Goal: Complete application form: Complete application form

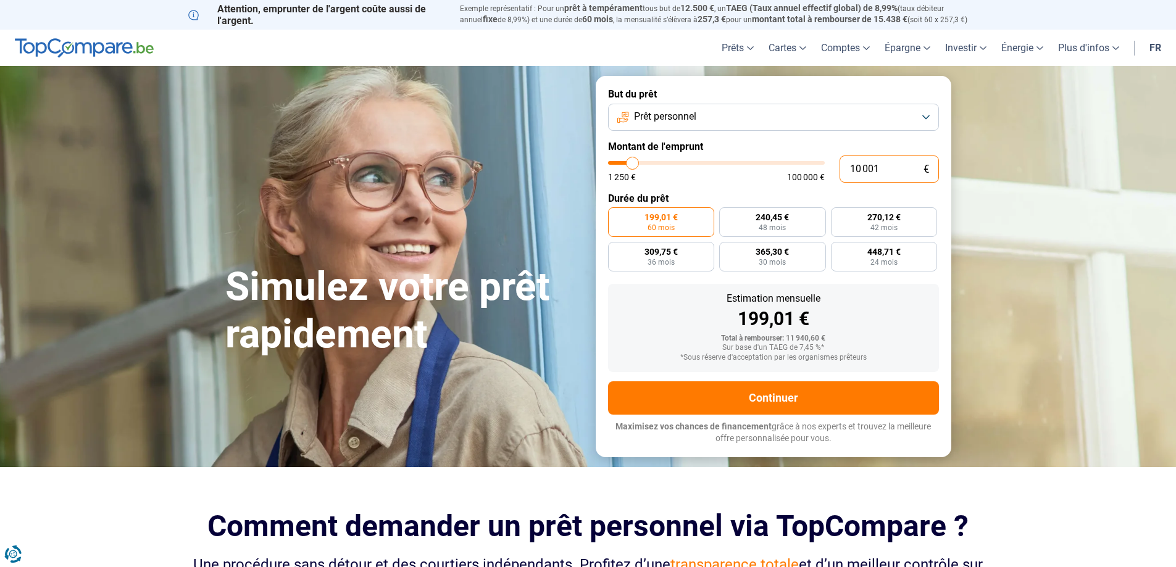
click at [883, 169] on input "10 001" at bounding box center [888, 169] width 99 height 27
type input "1 000"
type input "1250"
type input "100"
type input "1250"
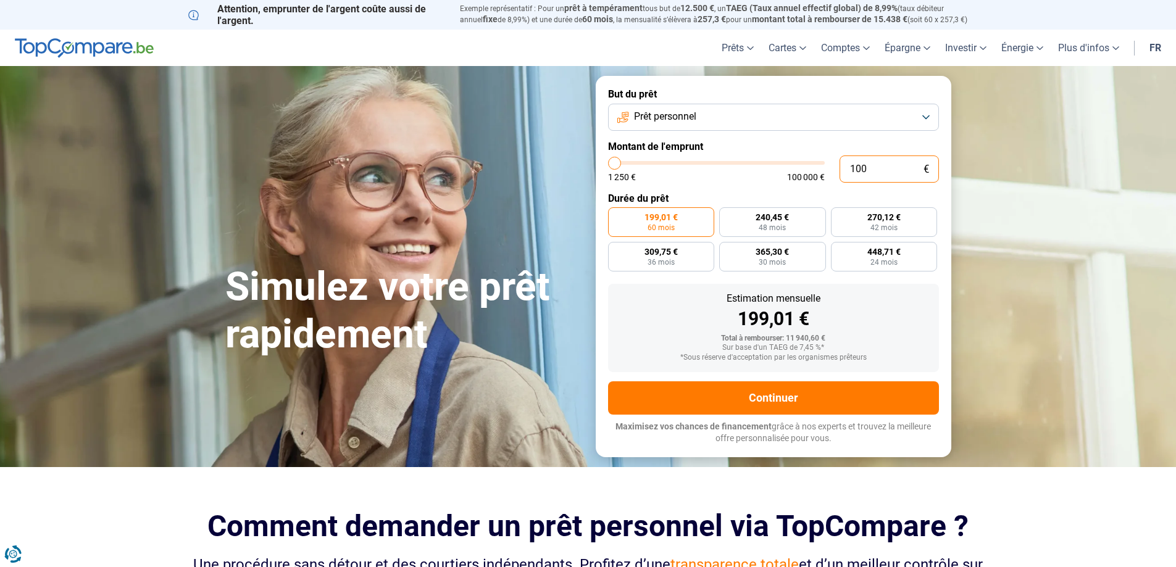
type input "10"
type input "1250"
type input "1"
type input "1250"
type input "0"
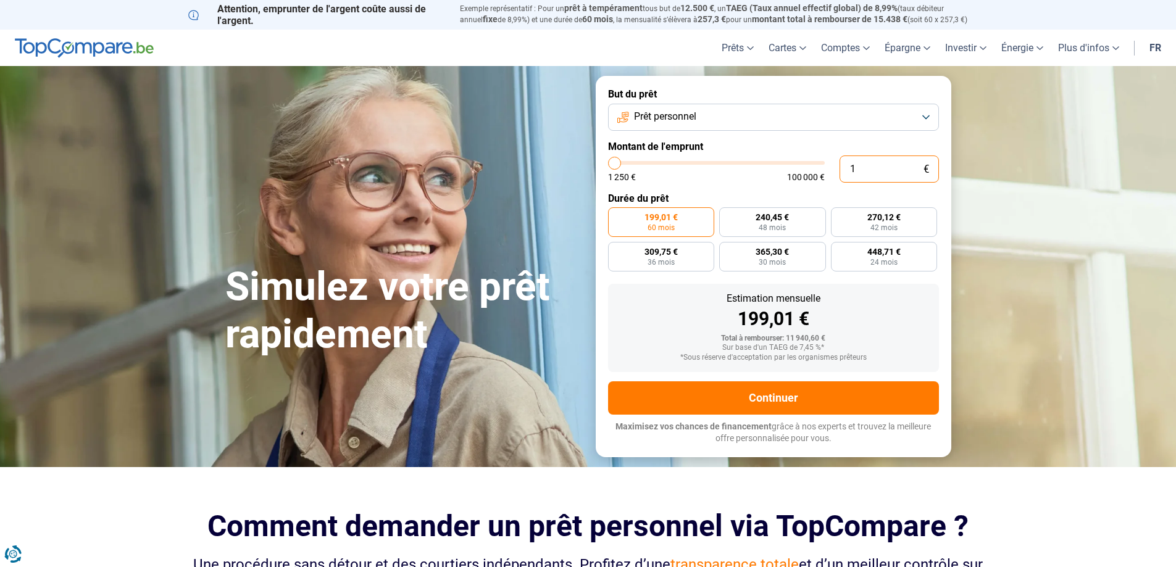
type input "1250"
type input "1 250"
type input "1250"
radio input "true"
type input "12 505"
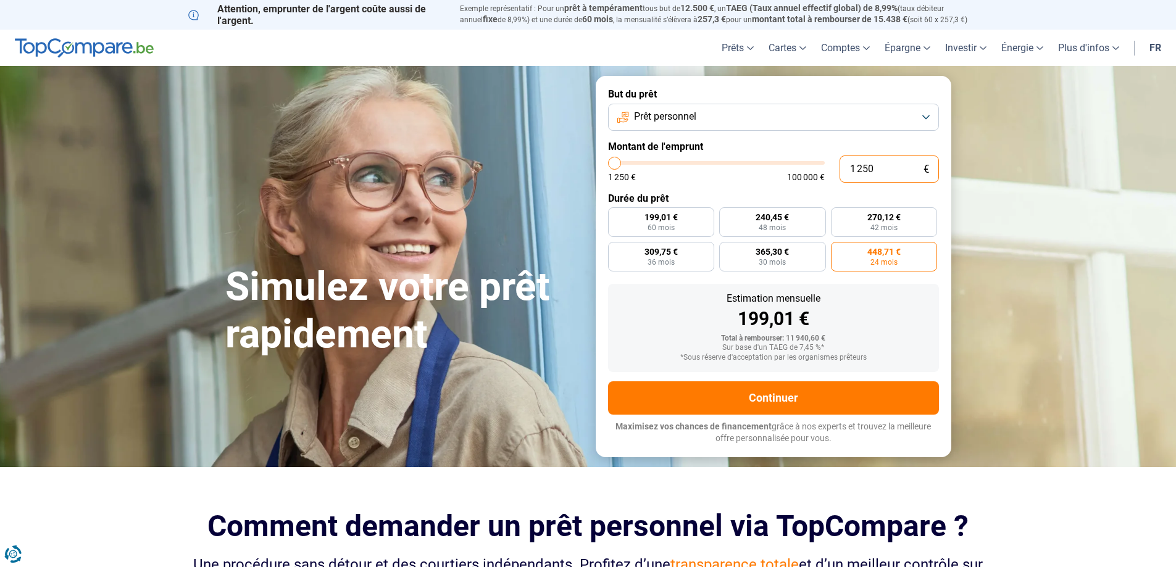
type input "12500"
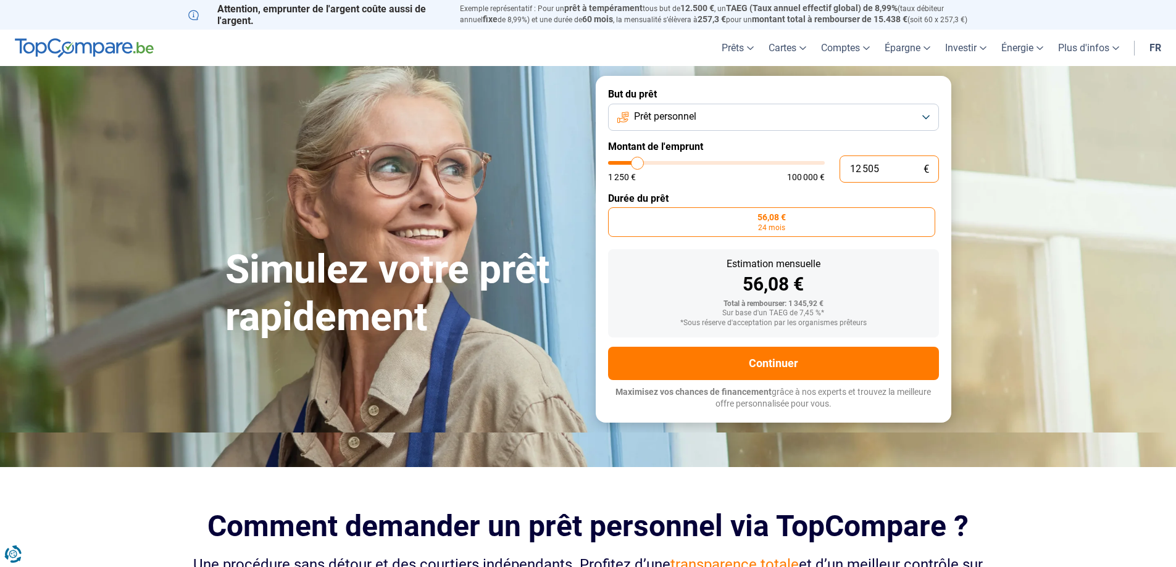
type input "125 055"
type input "100000"
type input "12 505"
type input "12500"
type input "1 250"
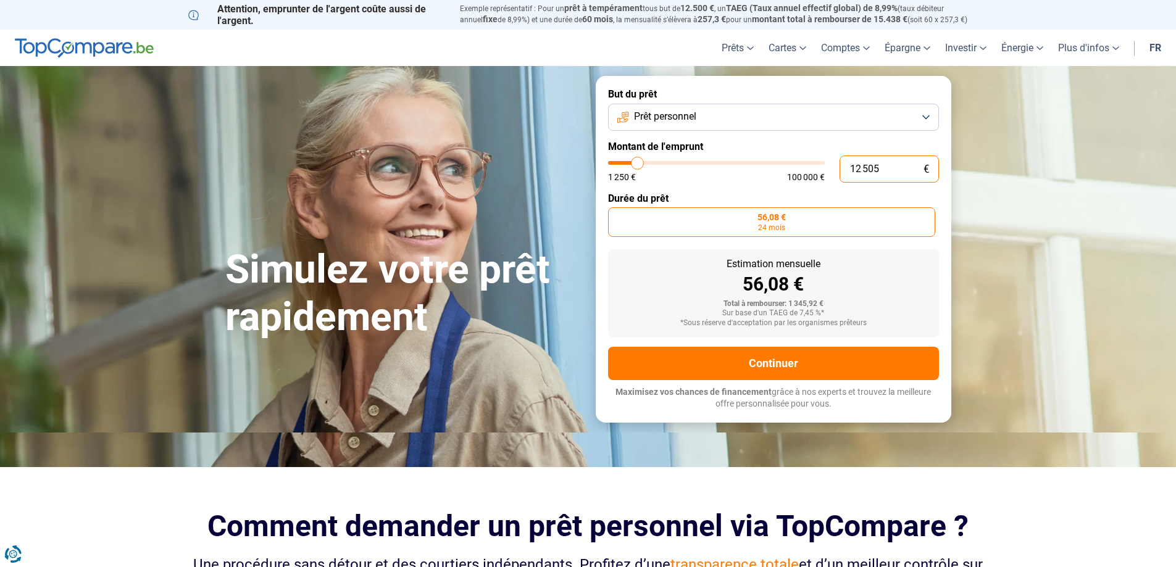
type input "1250"
type input "125"
type input "1250"
type input "12"
type input "1250"
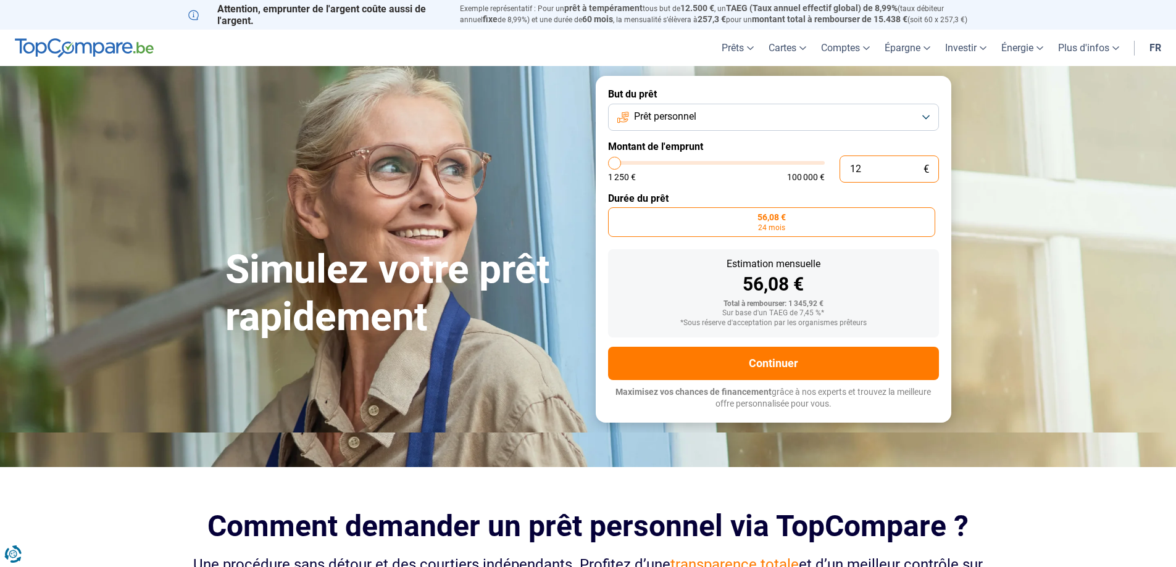
type input "1"
type input "1250"
type input "0"
type input "1250"
type input "5"
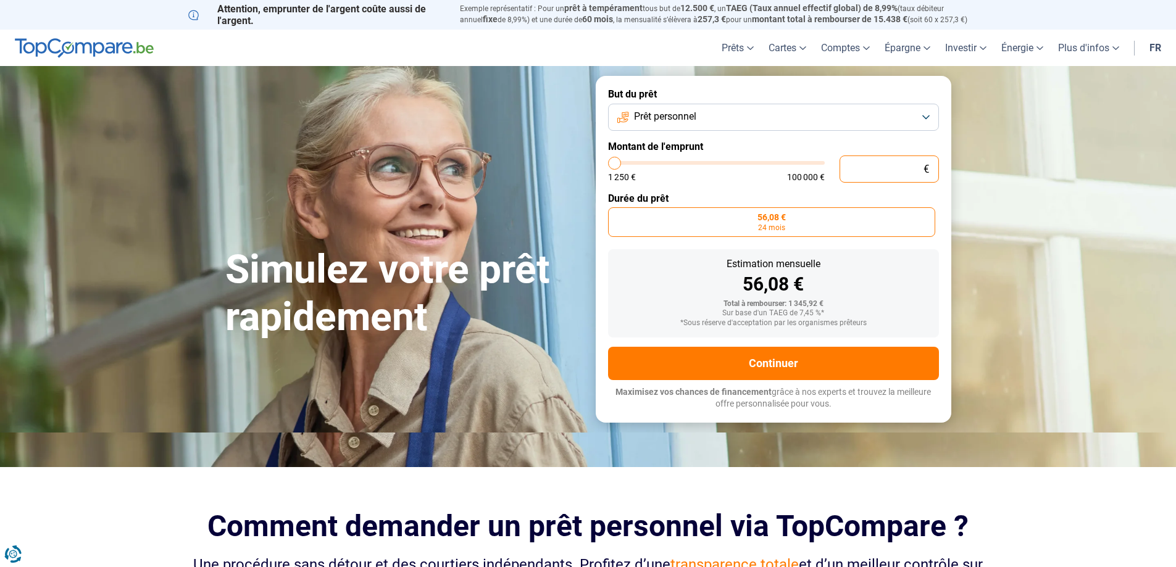
type input "1250"
type input "55"
type input "1250"
type input "550"
type input "1250"
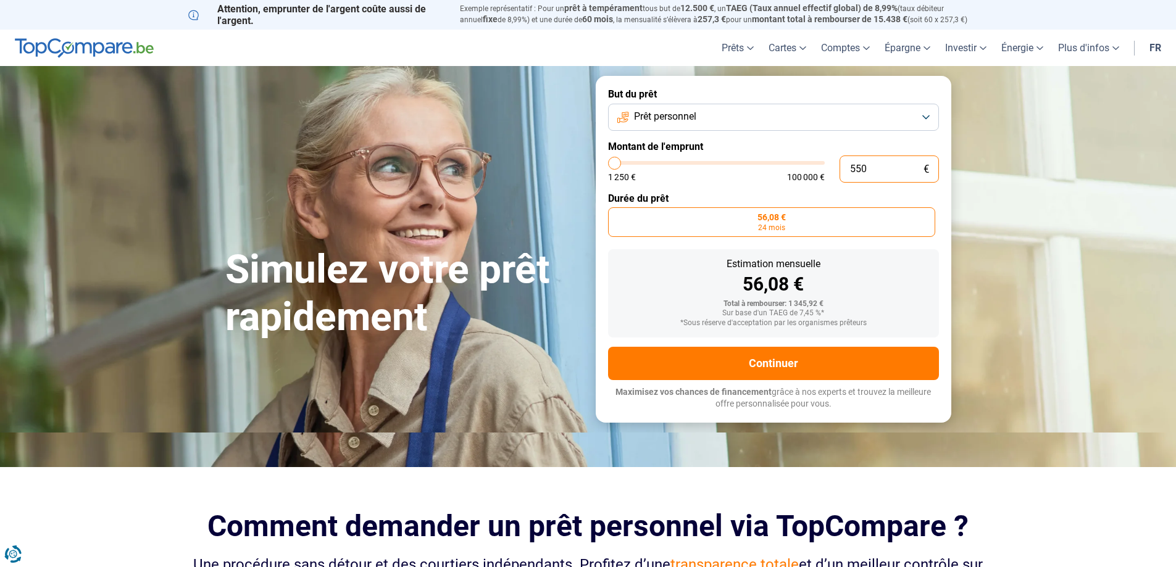
type input "5 500"
type input "5500"
type input "55 000"
type input "55000"
radio input "false"
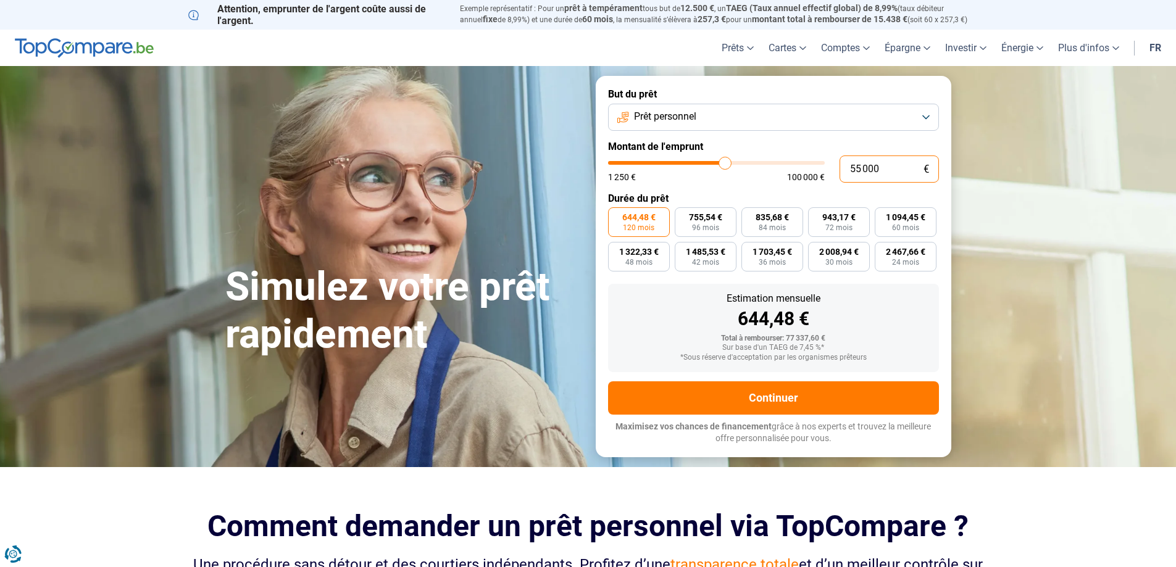
type input "55 000"
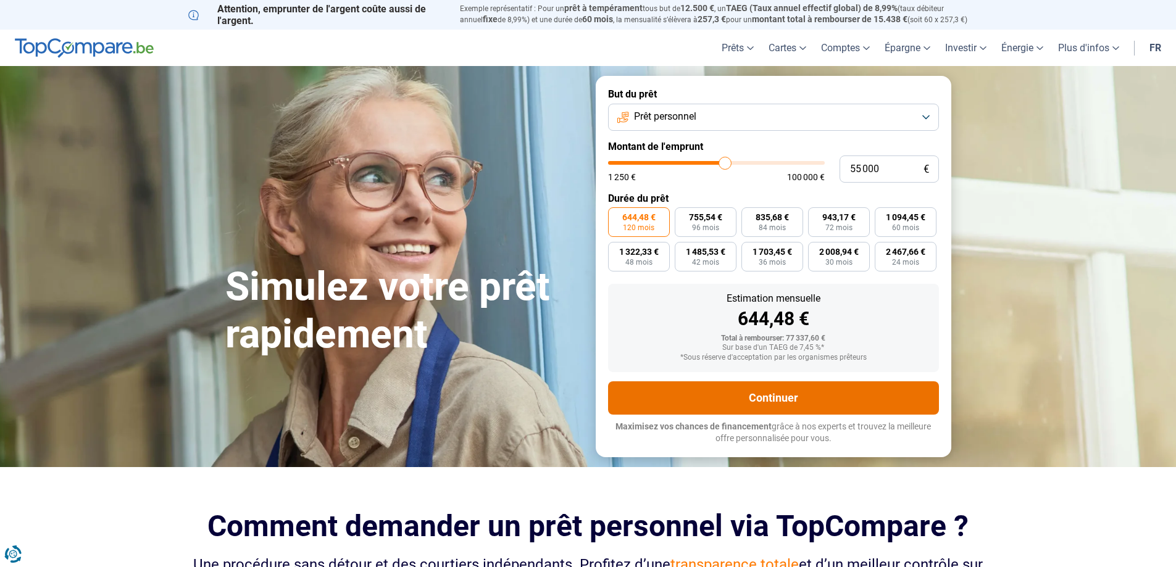
click at [747, 399] on button "Continuer" at bounding box center [773, 397] width 331 height 33
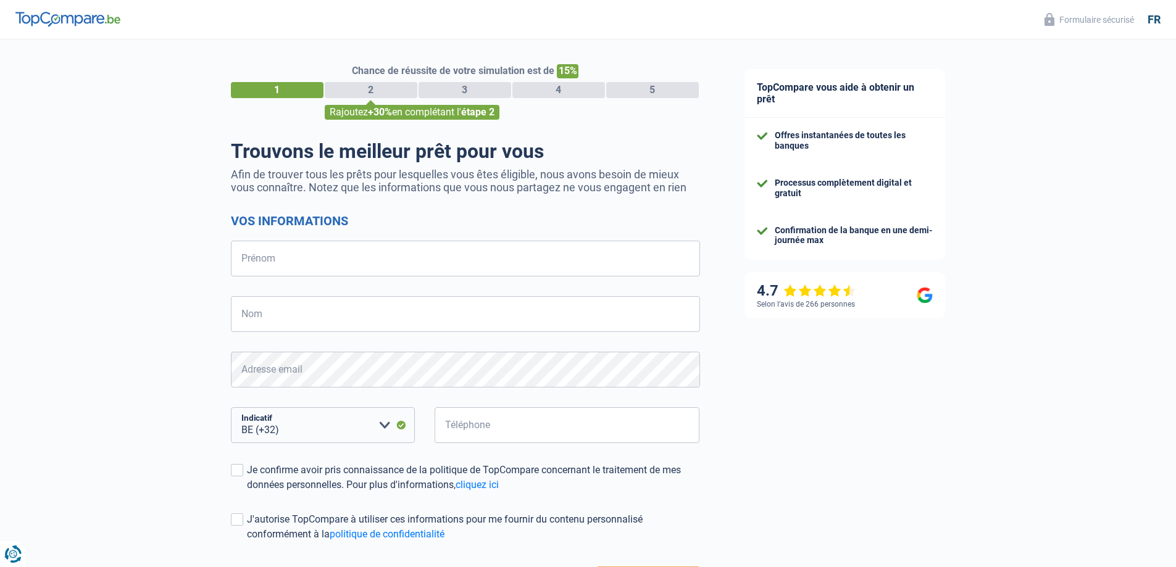
select select "32"
